Goal: Transaction & Acquisition: Subscribe to service/newsletter

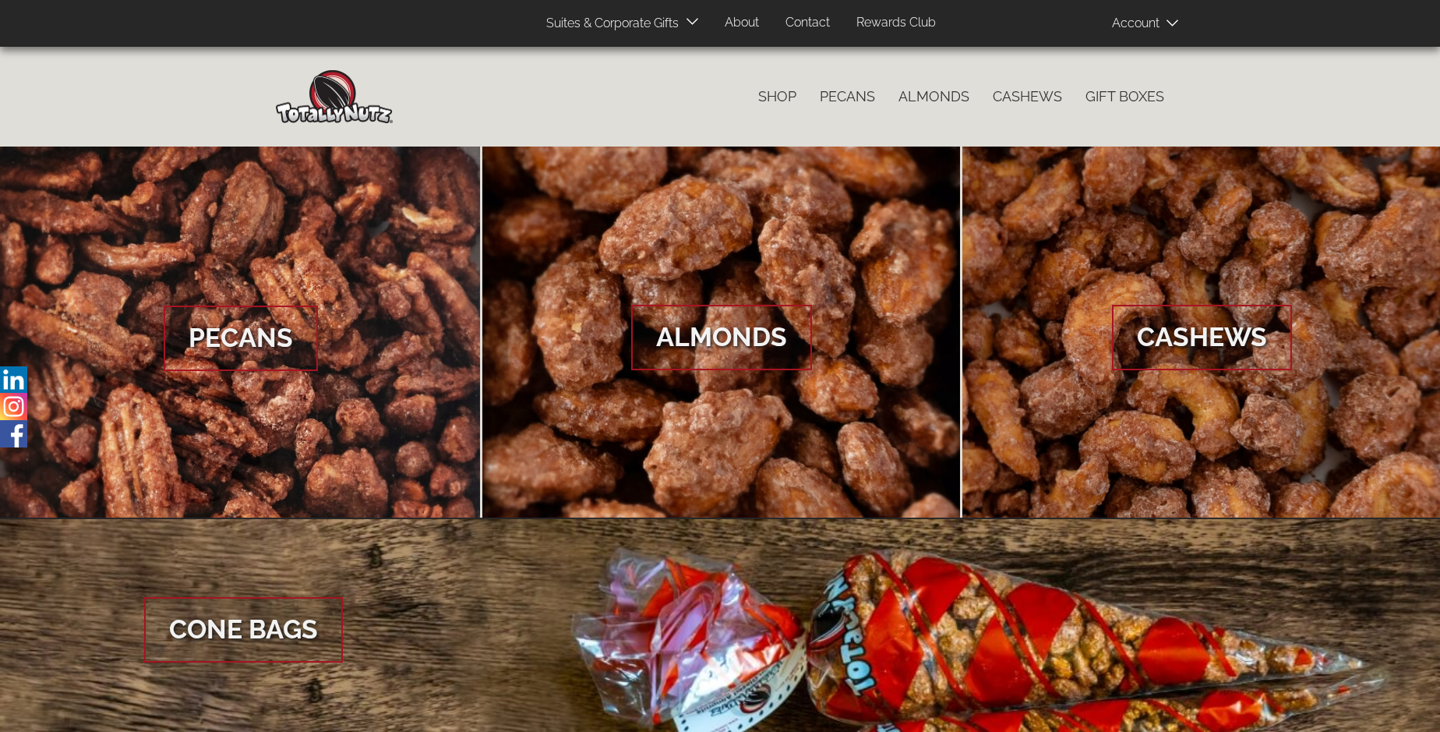
scroll to position [2330, 0]
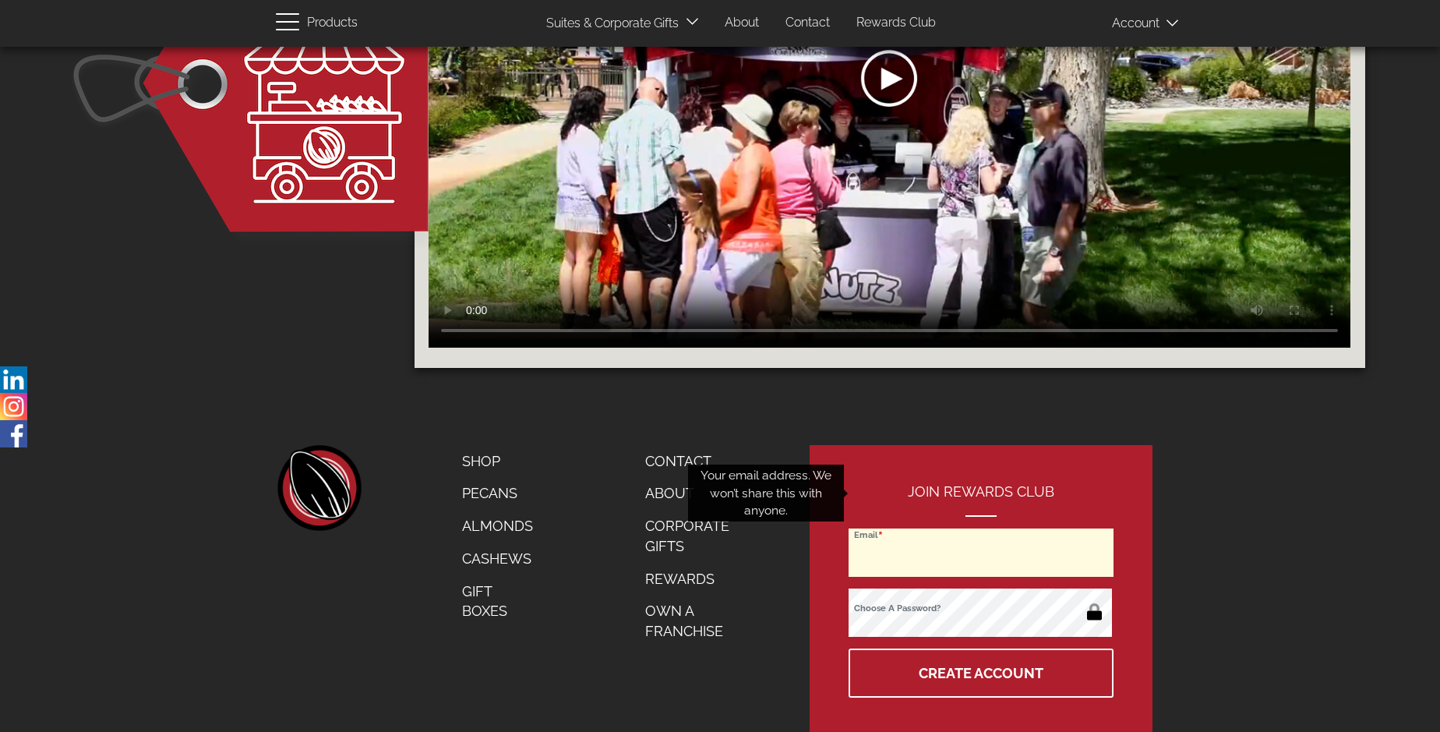
click at [982, 528] on input "Email" at bounding box center [981, 552] width 265 height 48
type input "[PERSON_NAME][EMAIL_ADDRESS][PERSON_NAME][DOMAIN_NAME]"
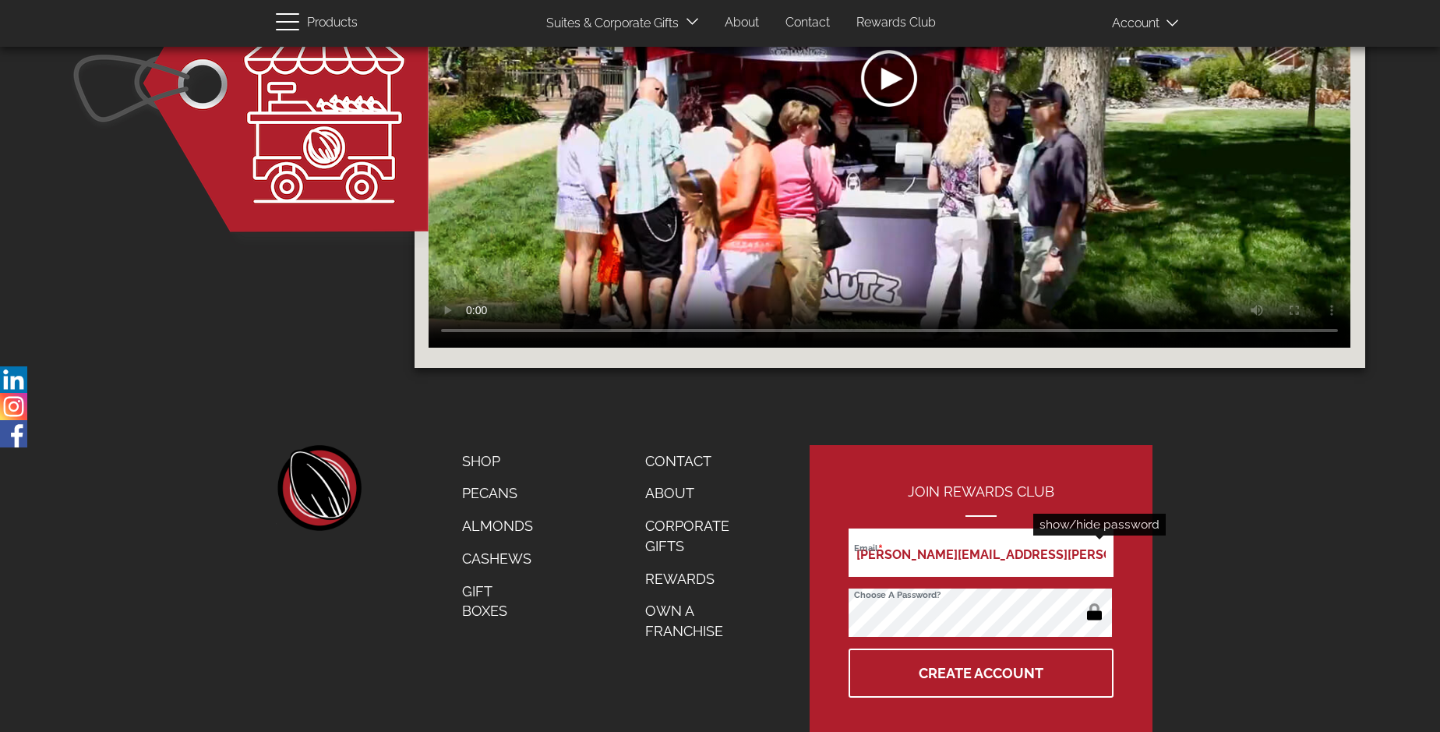
click at [1094, 601] on button "button" at bounding box center [1095, 613] width 30 height 25
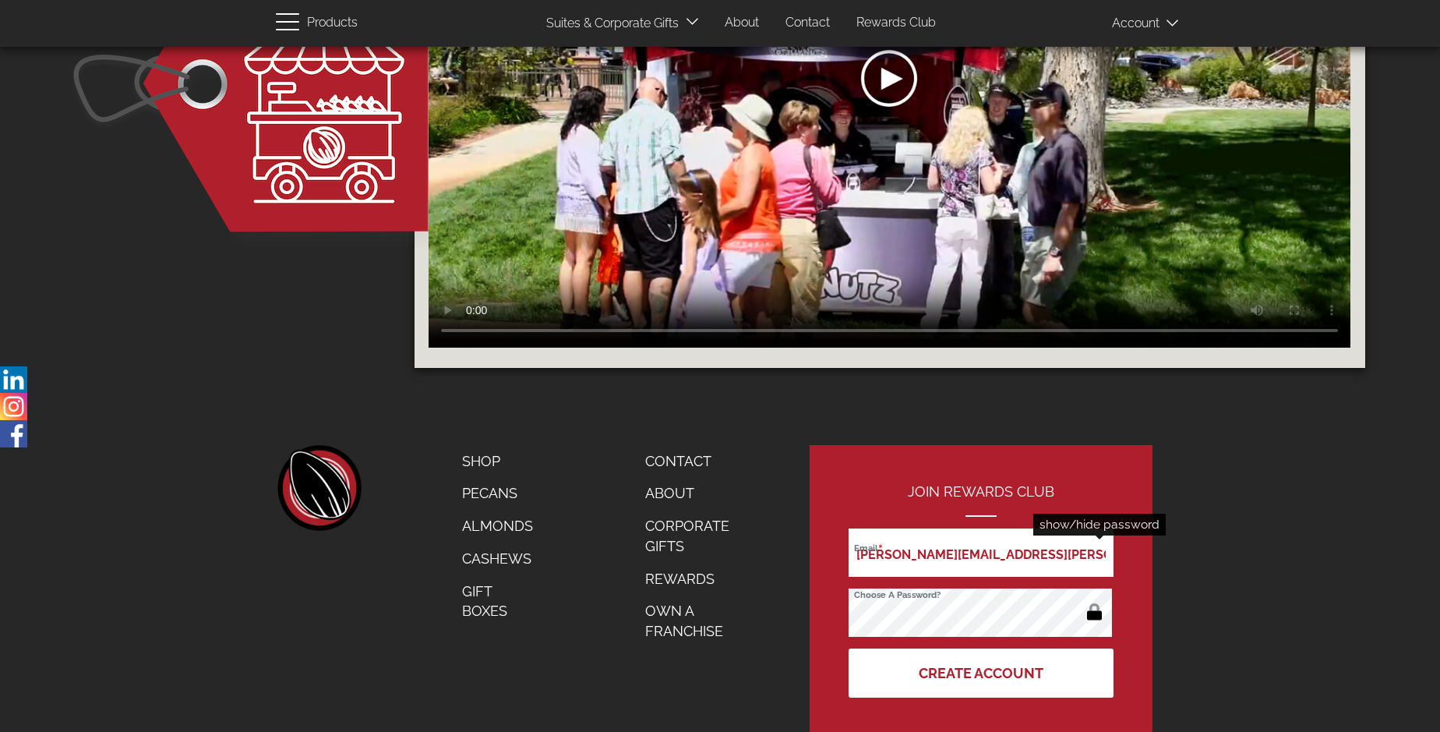
click at [982, 649] on button "Create Account" at bounding box center [981, 673] width 265 height 49
